Goal: Submit feedback/report problem

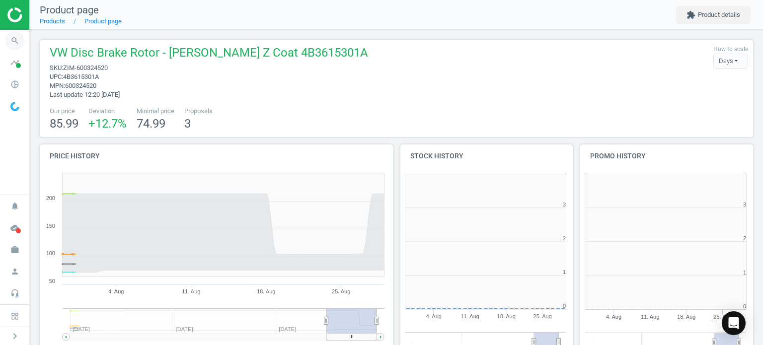
click at [11, 42] on icon "search" at bounding box center [14, 40] width 19 height 19
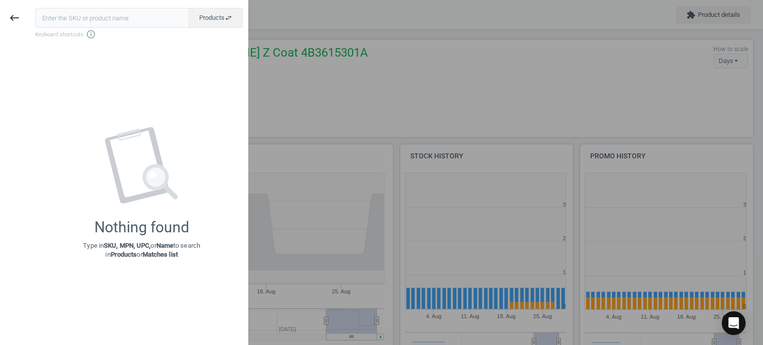
scroll to position [214, 186]
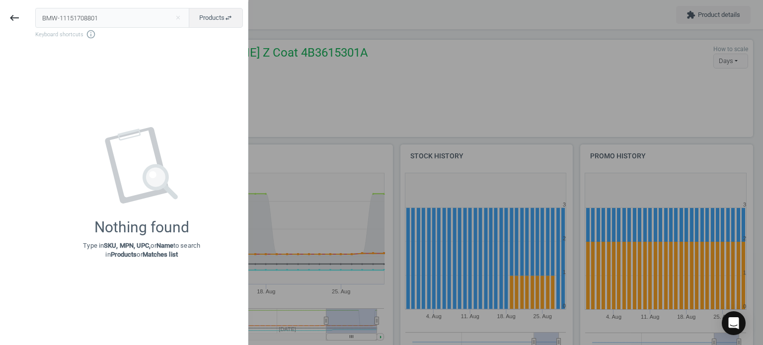
type input "BMW-11151708801"
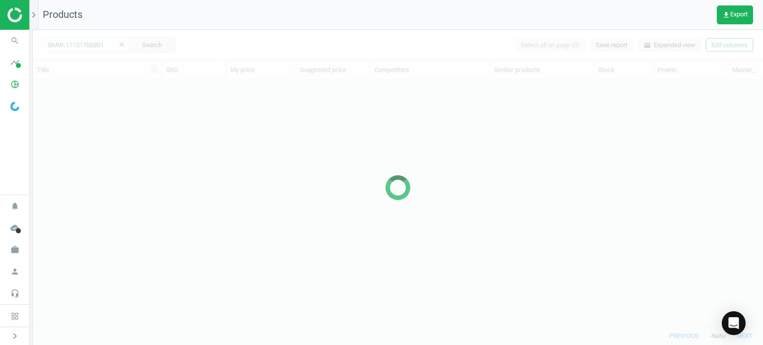
scroll to position [232, 722]
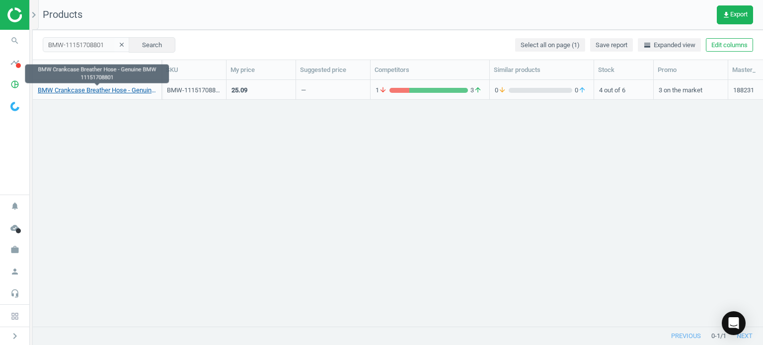
click at [100, 93] on link "BMW Crankcase Breather Hose - Genuine BMW 11151708801" at bounding box center [97, 90] width 119 height 9
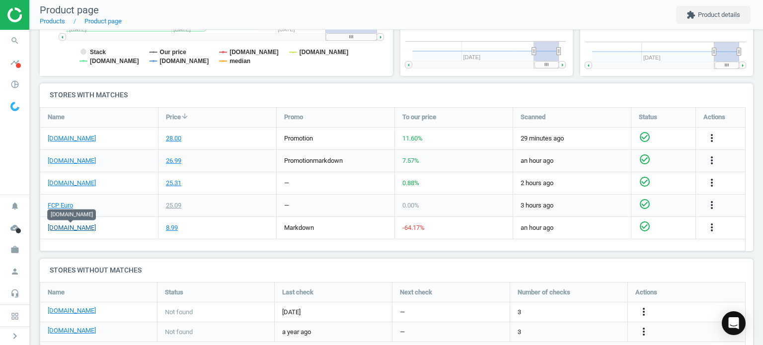
click at [79, 228] on link "[DOMAIN_NAME]" at bounding box center [72, 228] width 48 height 9
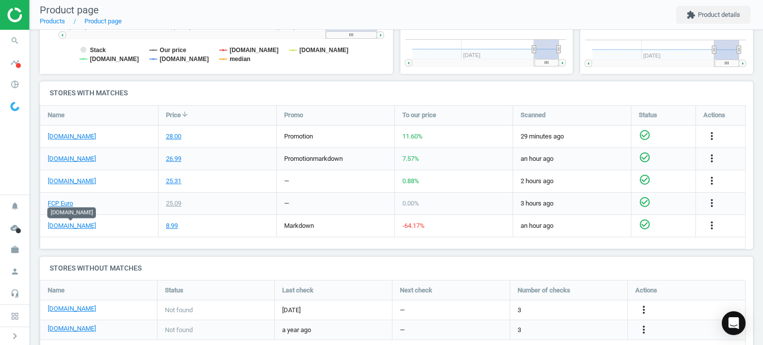
scroll to position [284, 0]
click at [712, 224] on icon "more_vert" at bounding box center [712, 226] width 12 height 12
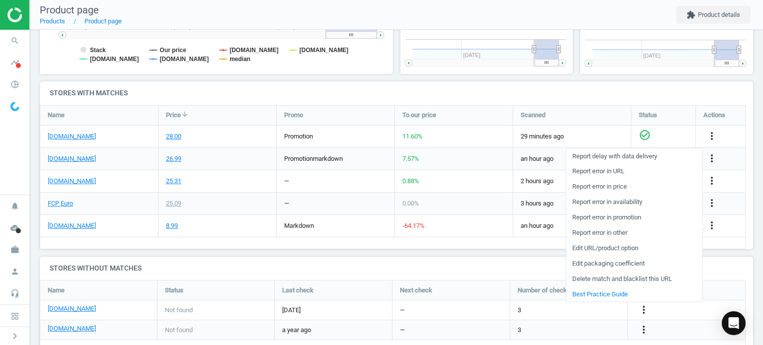
click at [588, 174] on link "Report error in URL" at bounding box center [634, 171] width 136 height 15
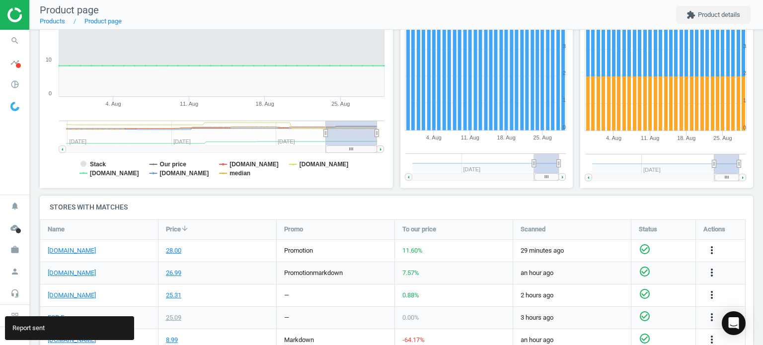
scroll to position [167, 0]
